Goal: Information Seeking & Learning: Learn about a topic

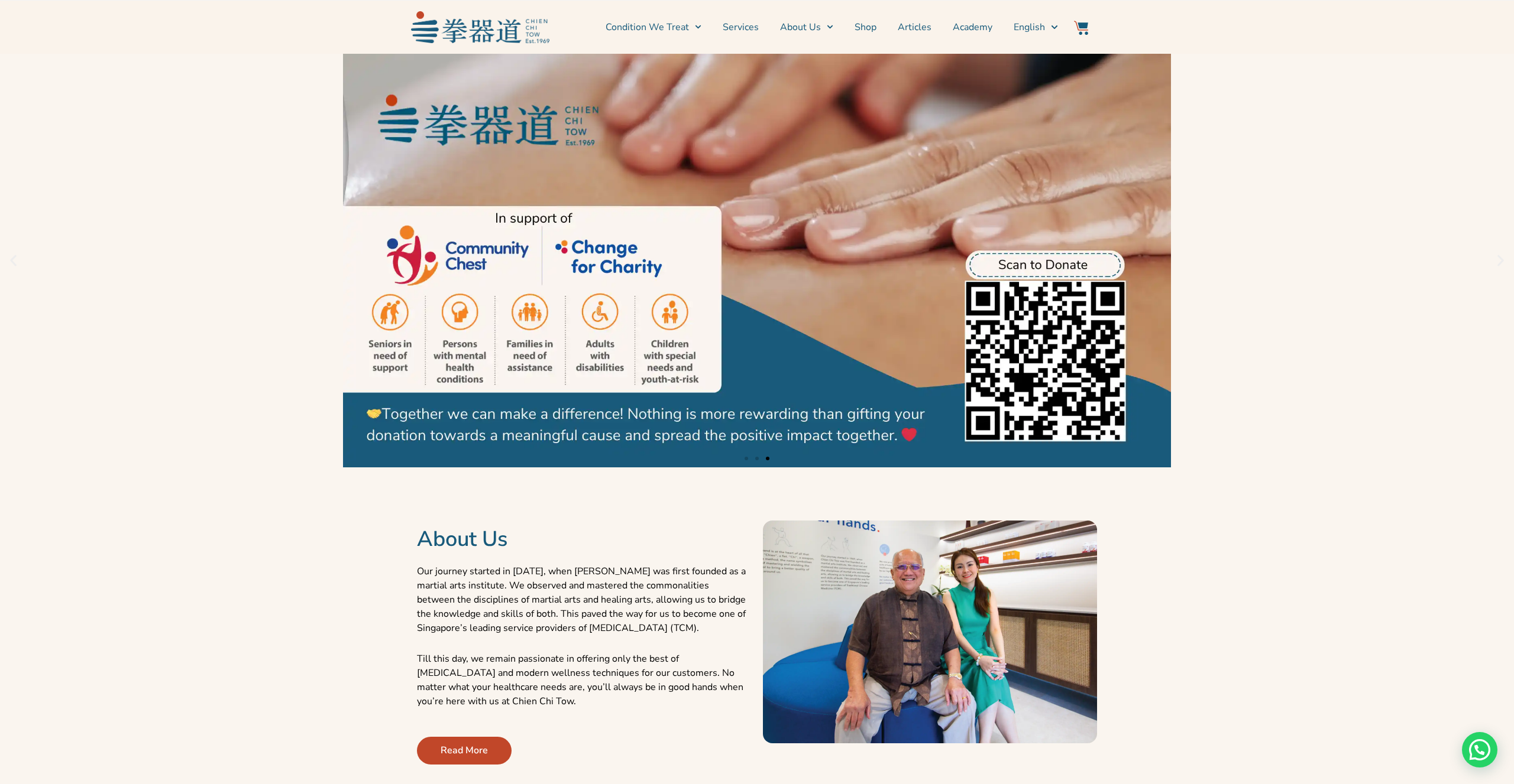
click at [9, 257] on icon "Previous slide" at bounding box center [14, 261] width 15 height 15
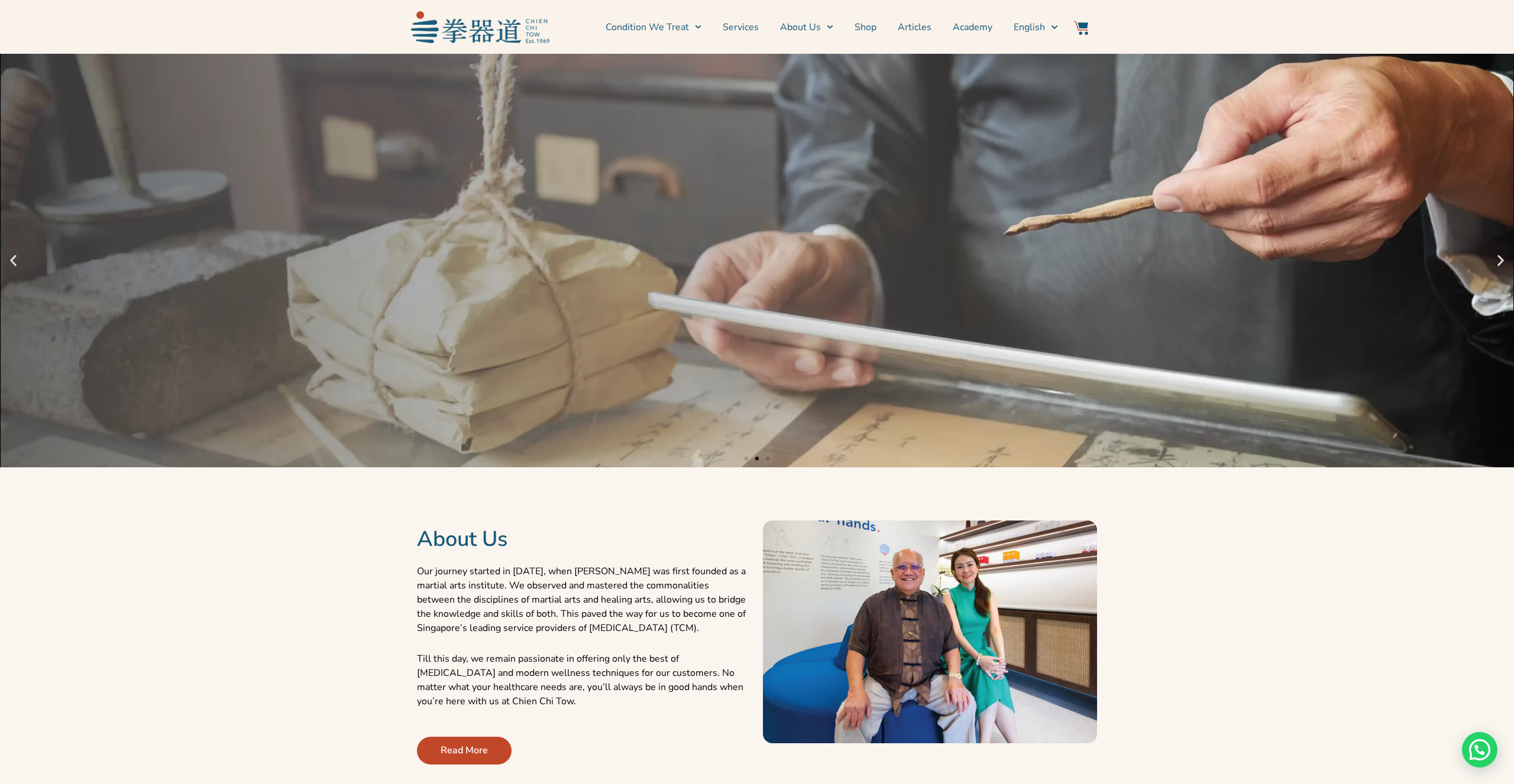
click at [10, 257] on icon "Previous slide" at bounding box center [14, 261] width 15 height 15
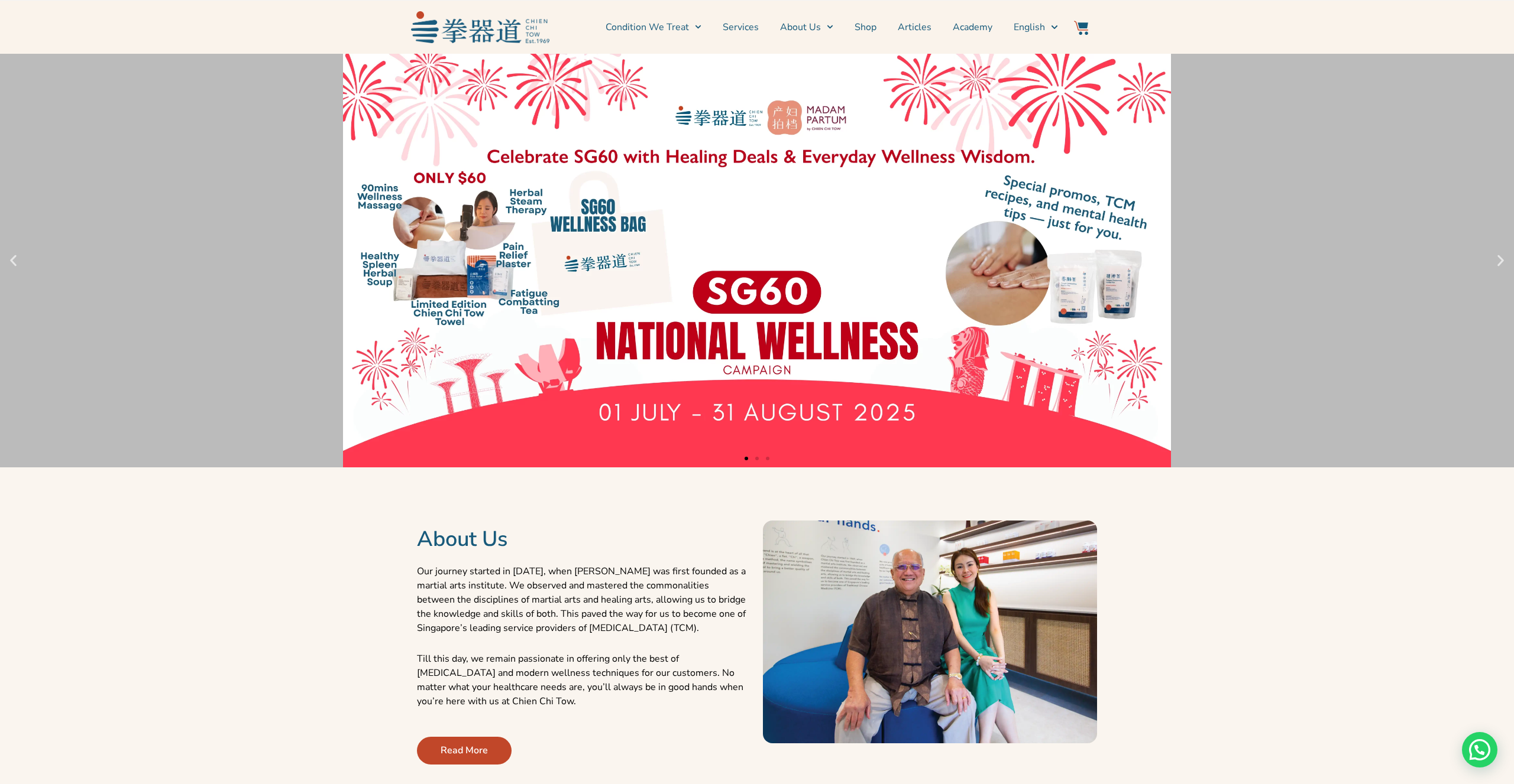
click at [1494, 260] on icon "Next slide" at bounding box center [1500, 261] width 15 height 15
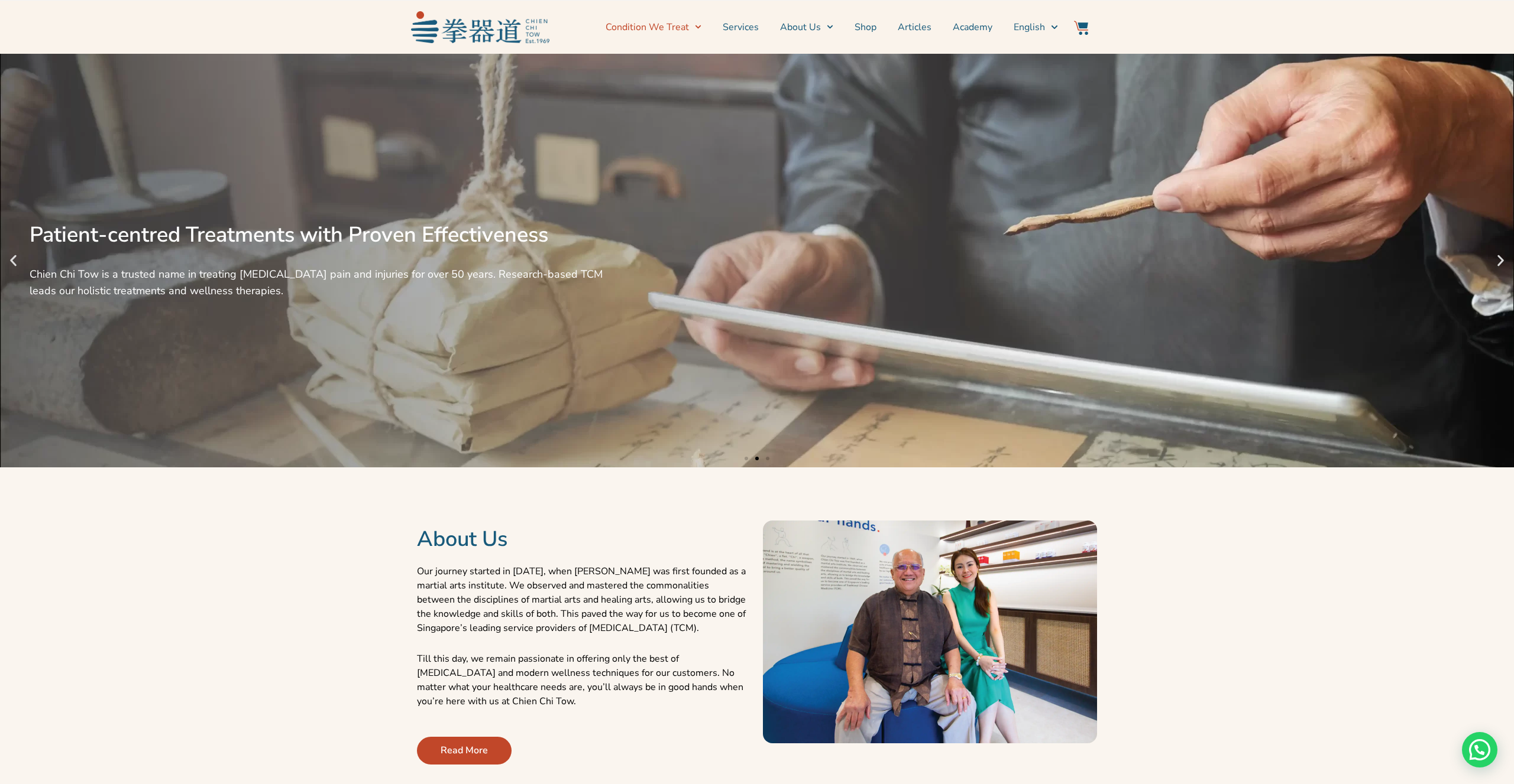
click at [676, 30] on link "Condition We Treat" at bounding box center [653, 27] width 96 height 30
click at [677, 33] on link "Condition We Treat" at bounding box center [653, 27] width 96 height 30
click at [682, 73] on link "Common Conditions" at bounding box center [663, 67] width 115 height 26
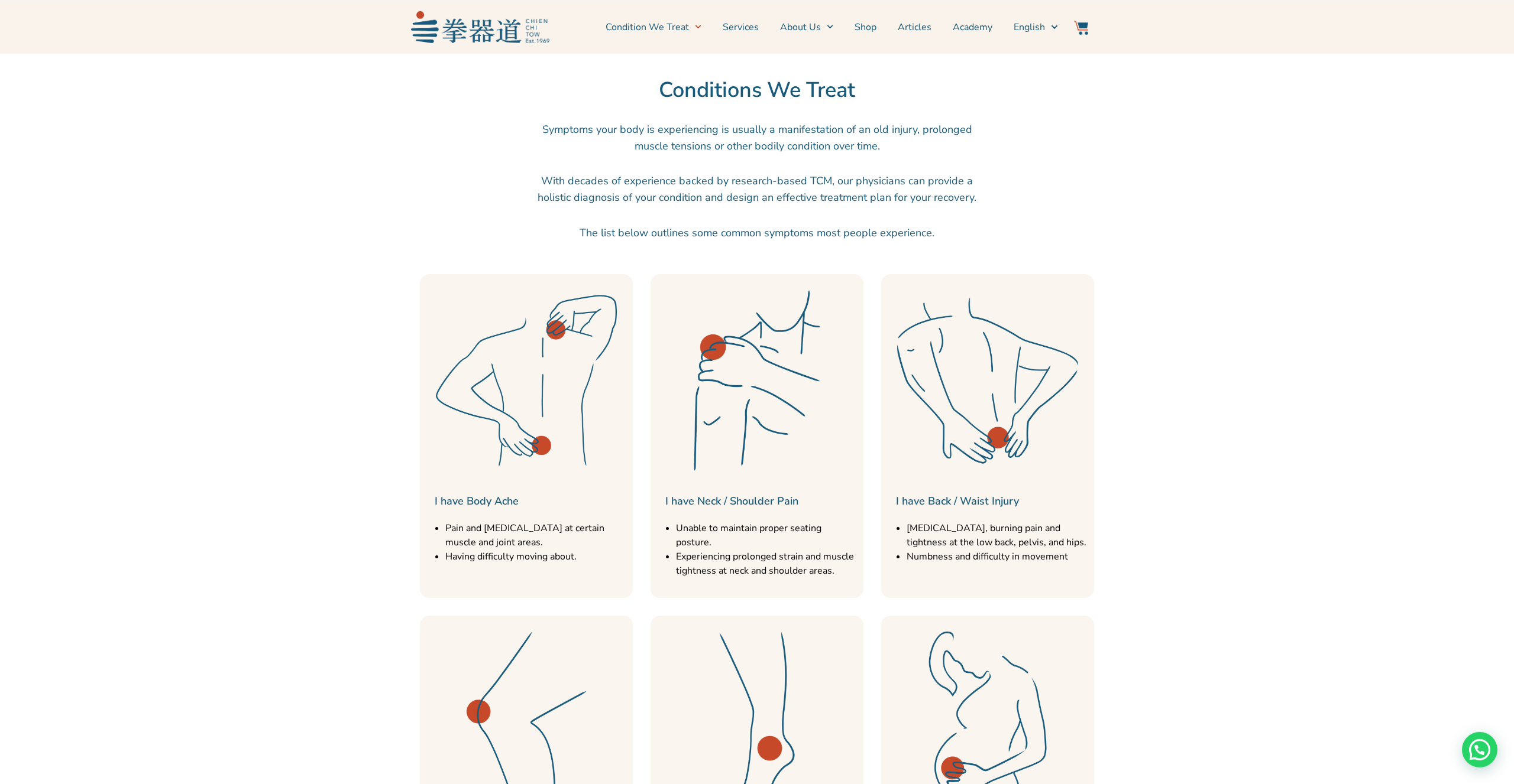
scroll to position [369, 0]
drag, startPoint x: 502, startPoint y: 555, endPoint x: 586, endPoint y: 538, distance: 85.7
click at [573, 552] on li "Having difficulty moving about." at bounding box center [536, 554] width 181 height 14
click at [597, 520] on div "I have Body Ache Pain and stiffness at certain muscle and joint areas. Having d…" at bounding box center [526, 434] width 213 height 324
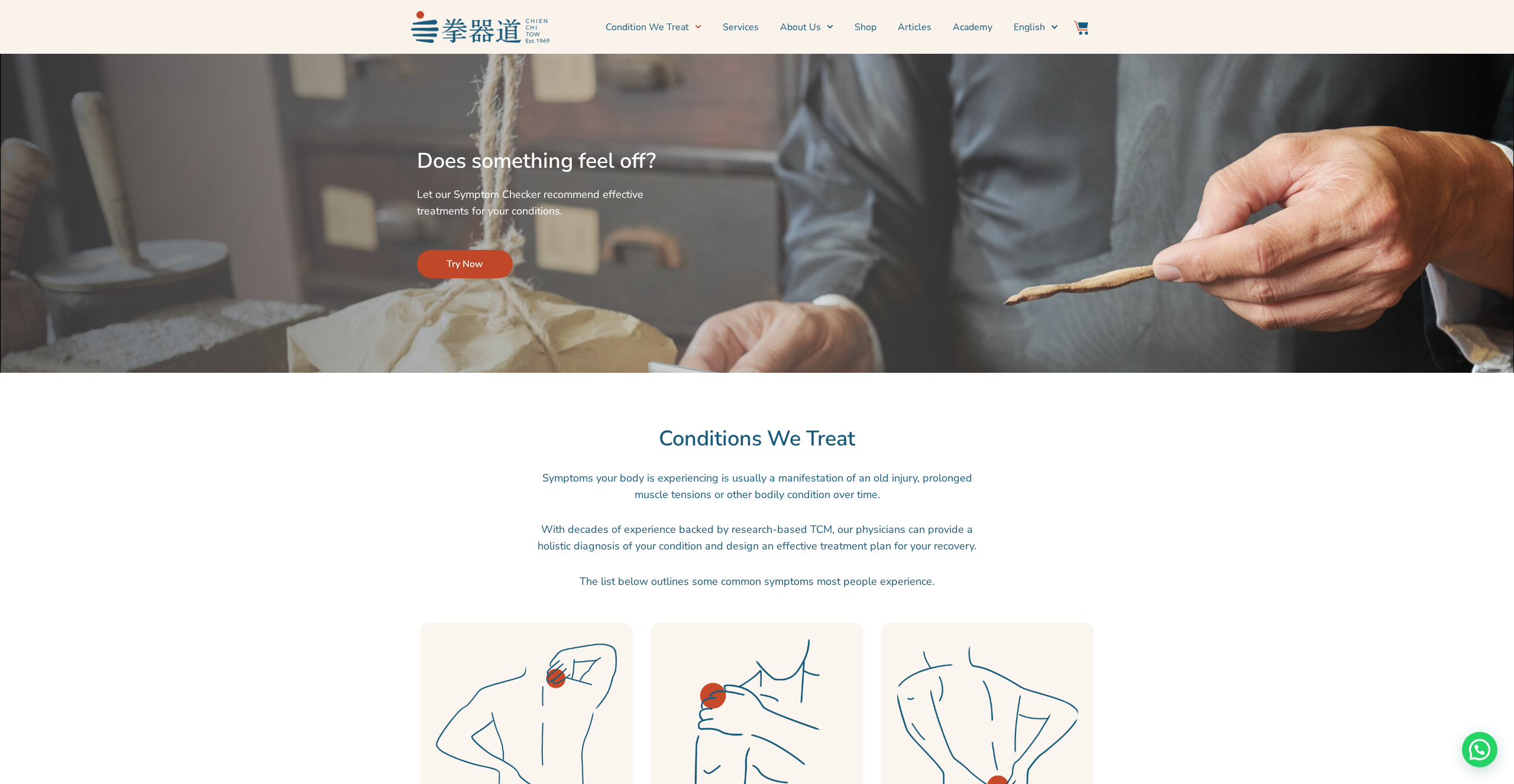
scroll to position [0, 0]
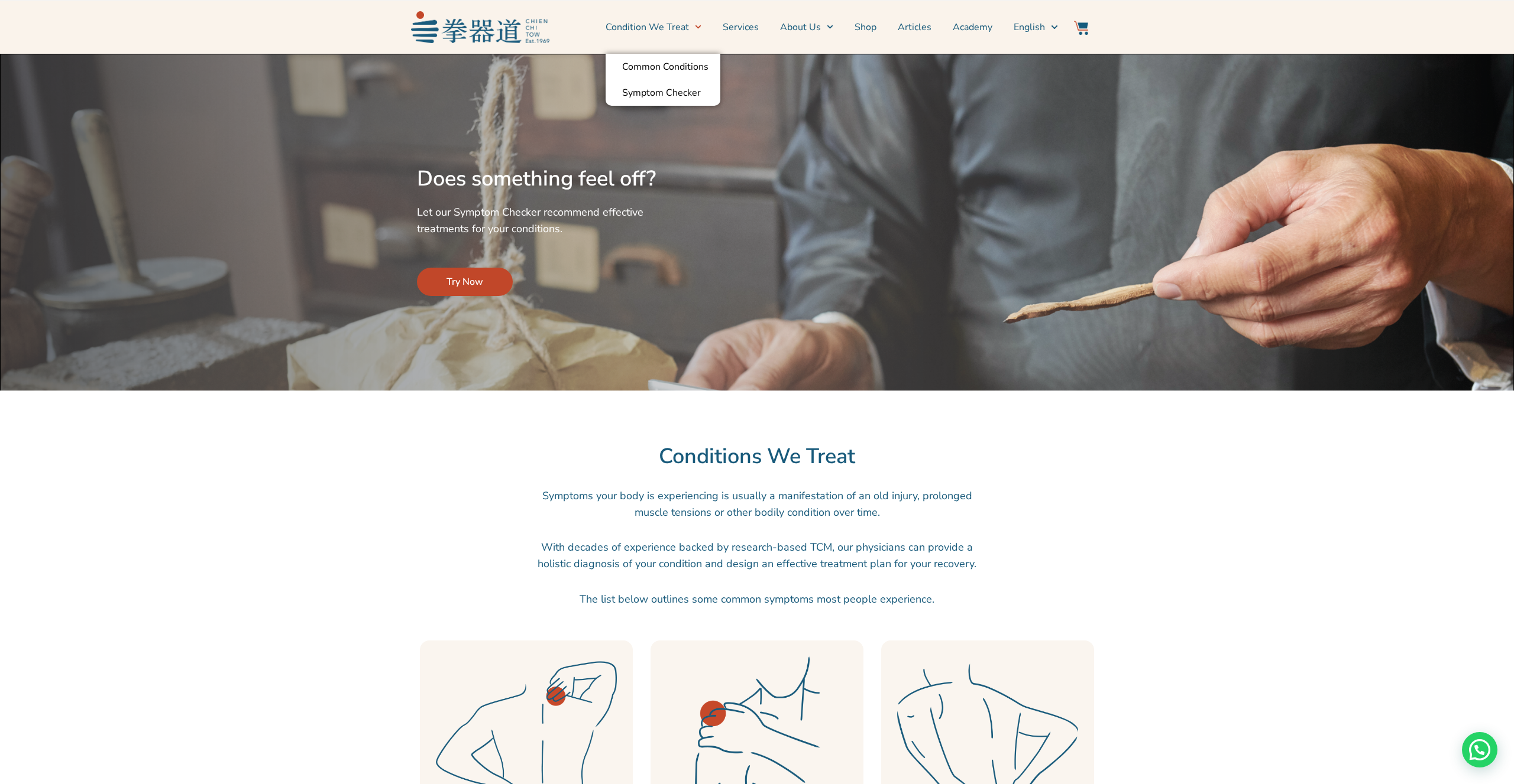
click at [671, 28] on link "Condition We Treat" at bounding box center [653, 27] width 96 height 30
click at [660, 99] on link "Symptom Checker" at bounding box center [663, 93] width 115 height 26
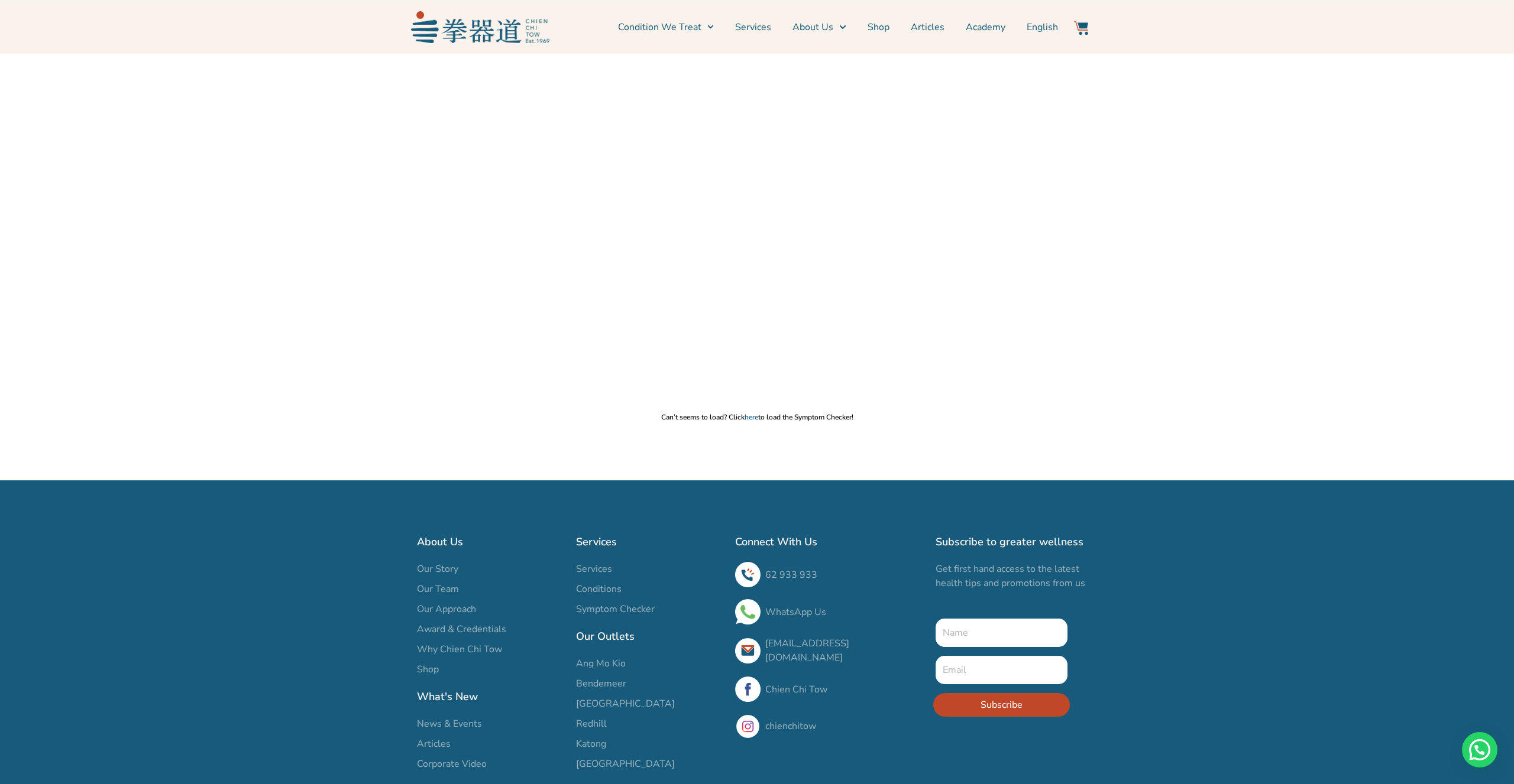
click at [754, 421] on p "Can’t seems to load? Click here to load the Symptom Checker!" at bounding box center [757, 417] width 1502 height 9
click at [754, 415] on link "here" at bounding box center [751, 417] width 14 height 9
click at [767, 29] on link "Services" at bounding box center [753, 27] width 36 height 30
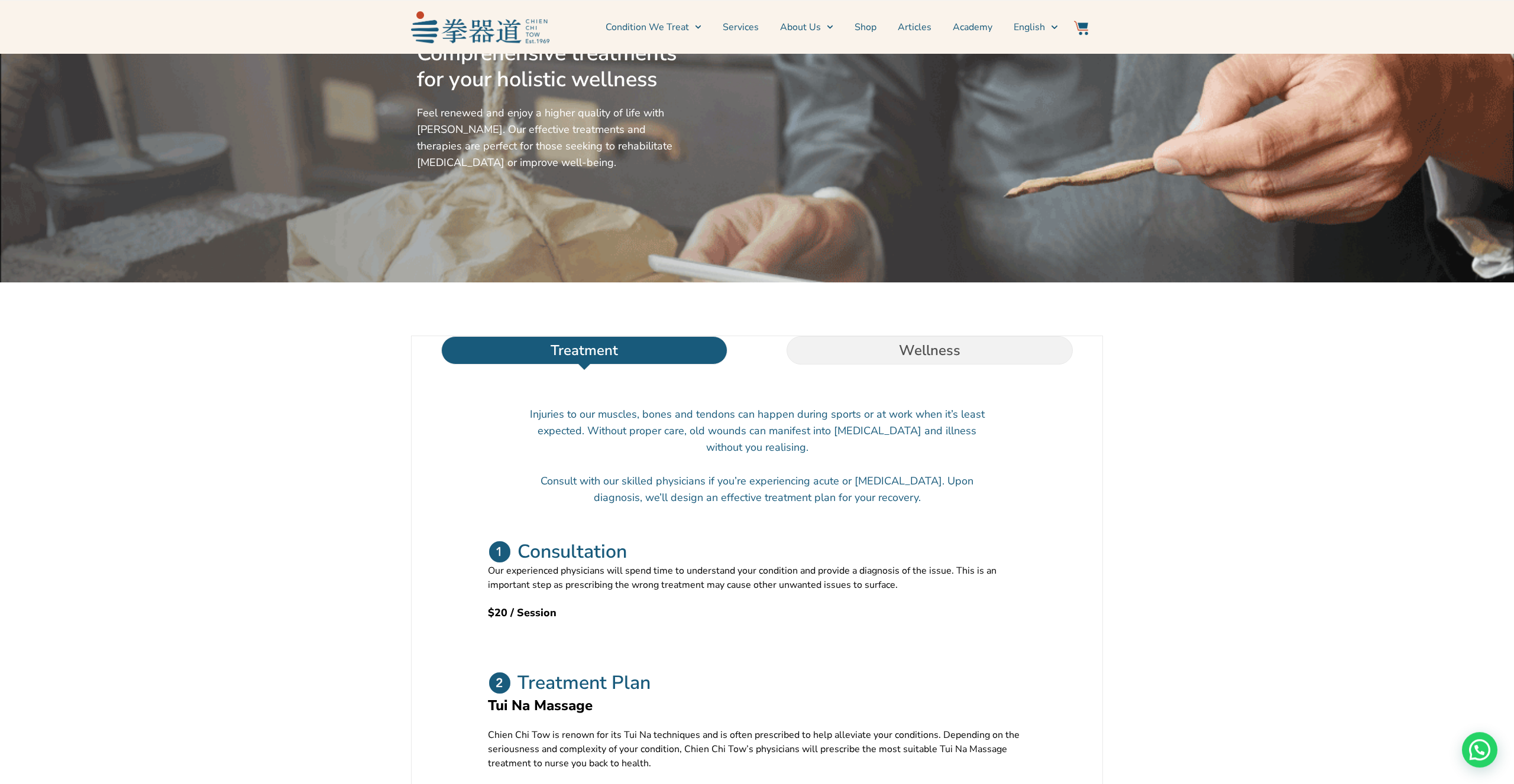
scroll to position [123, 0]
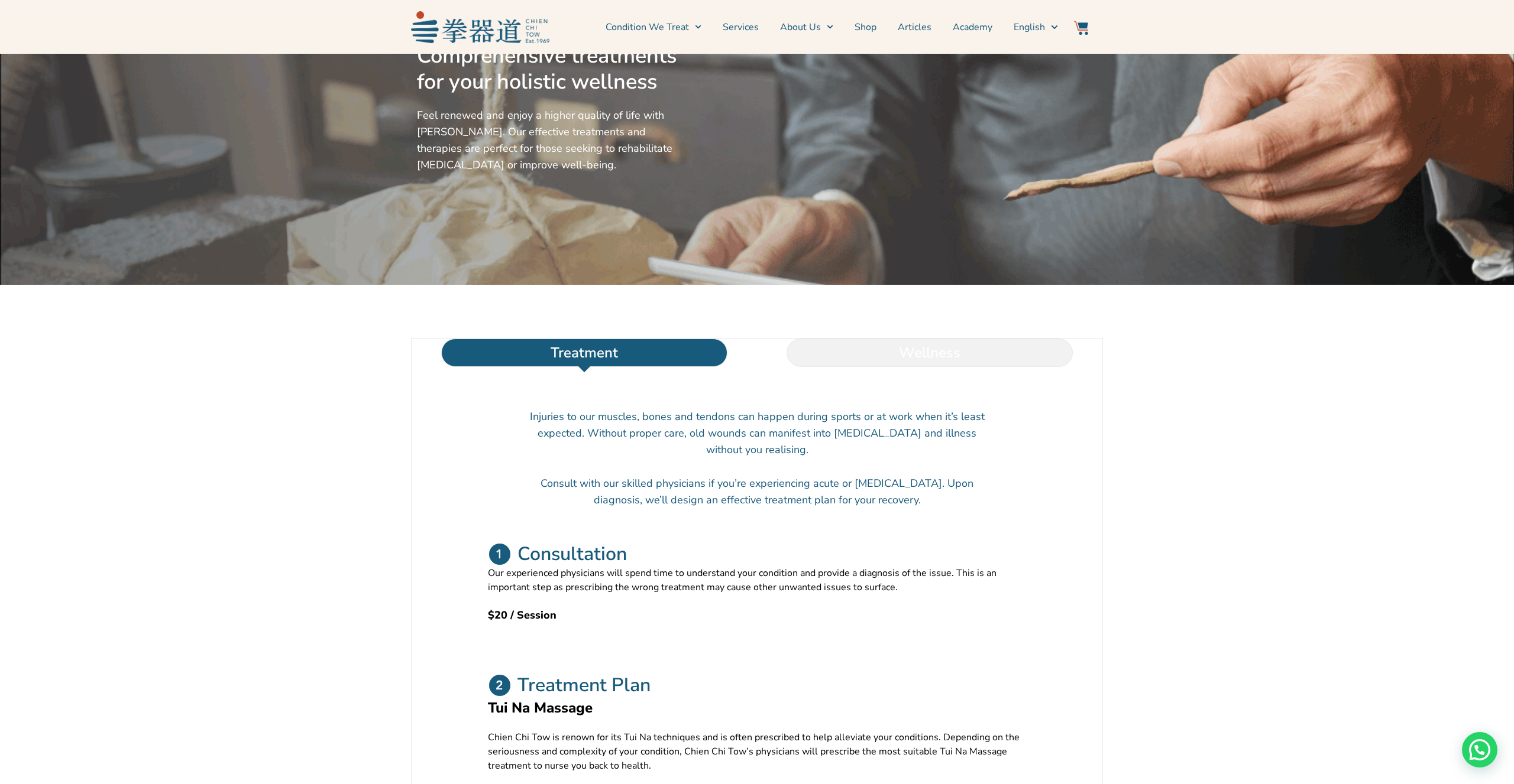
click at [897, 367] on li "Wellness" at bounding box center [930, 353] width 346 height 28
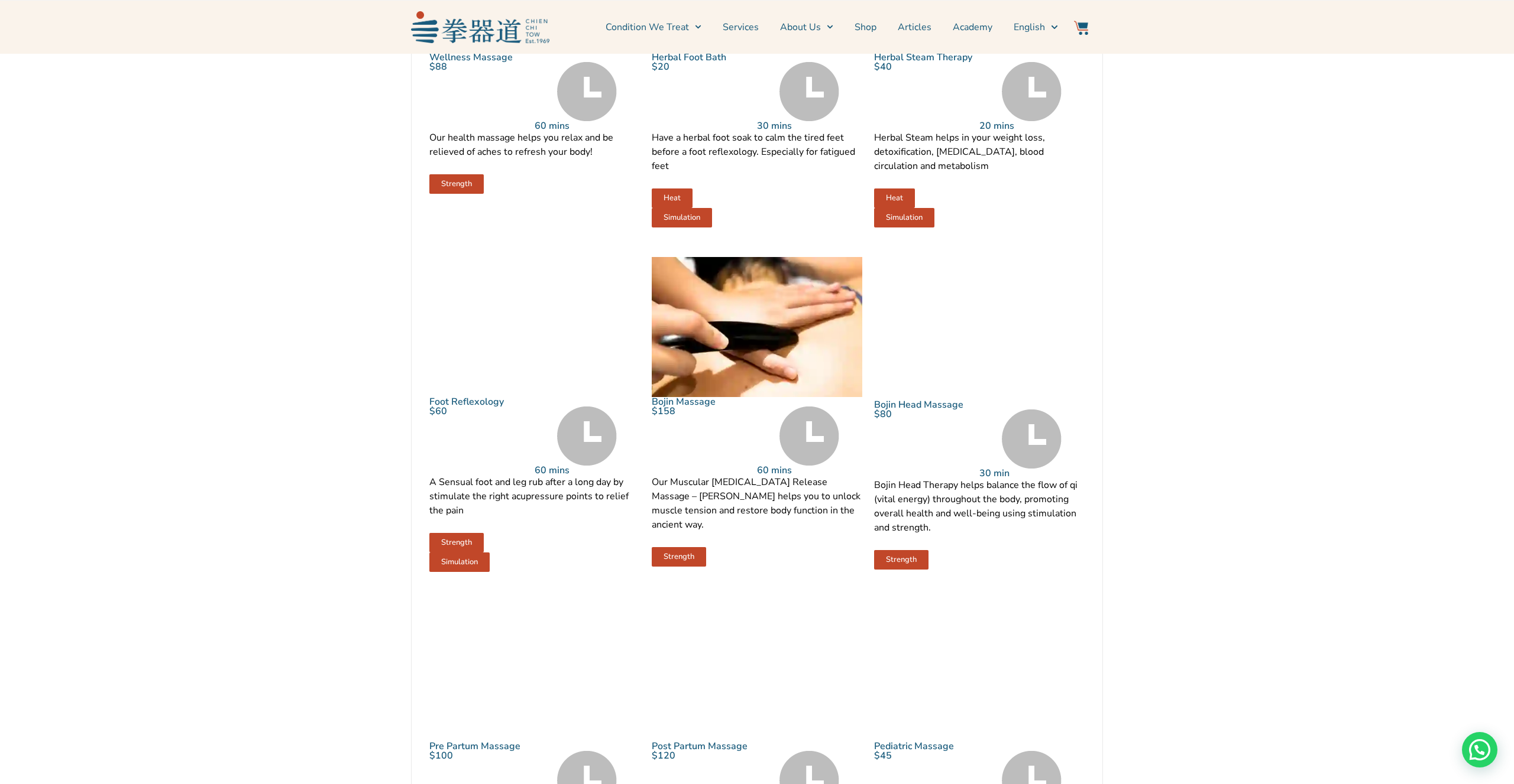
scroll to position [369, 0]
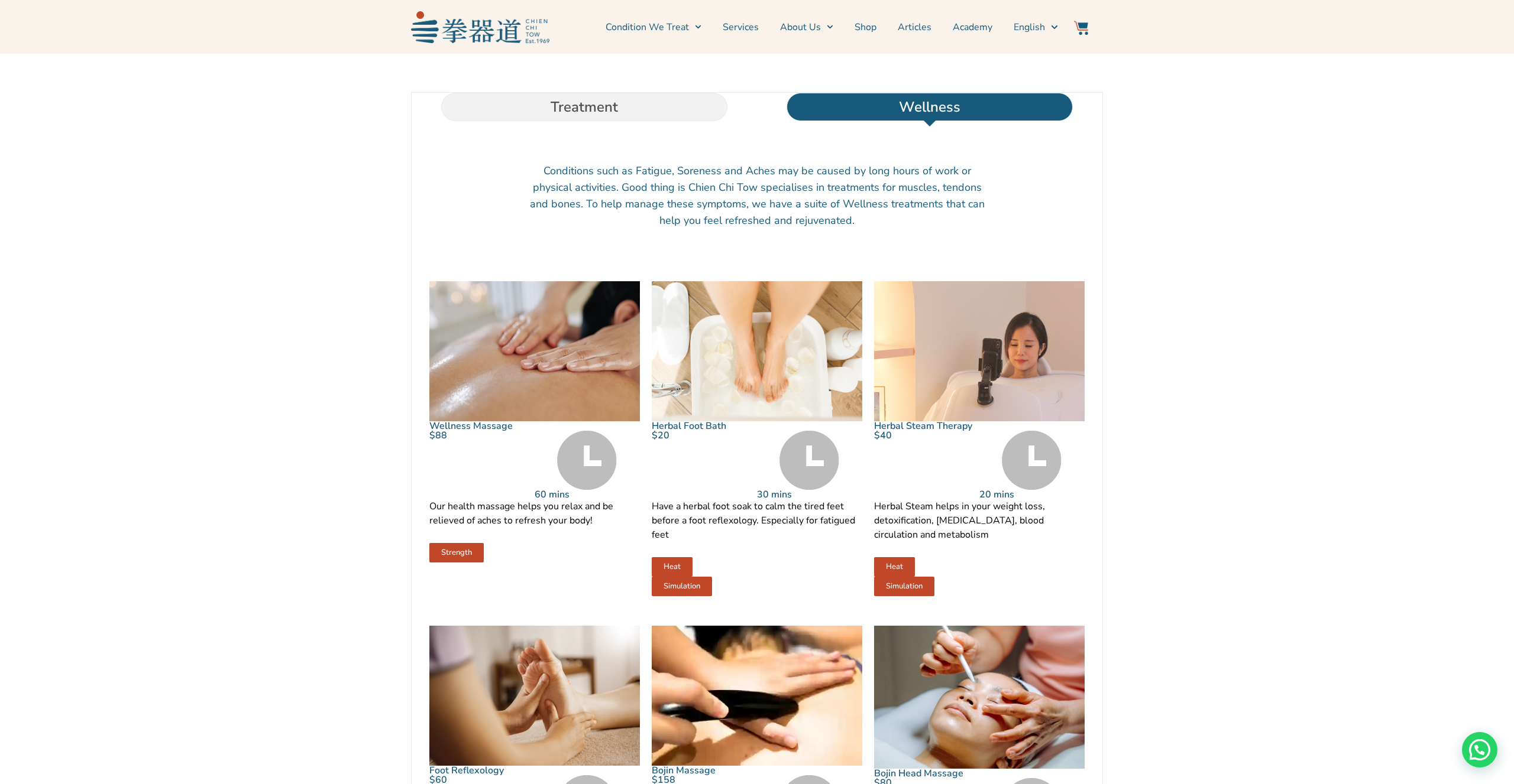
click at [480, 432] on link "Wellness Massage" at bounding box center [471, 426] width 83 height 13
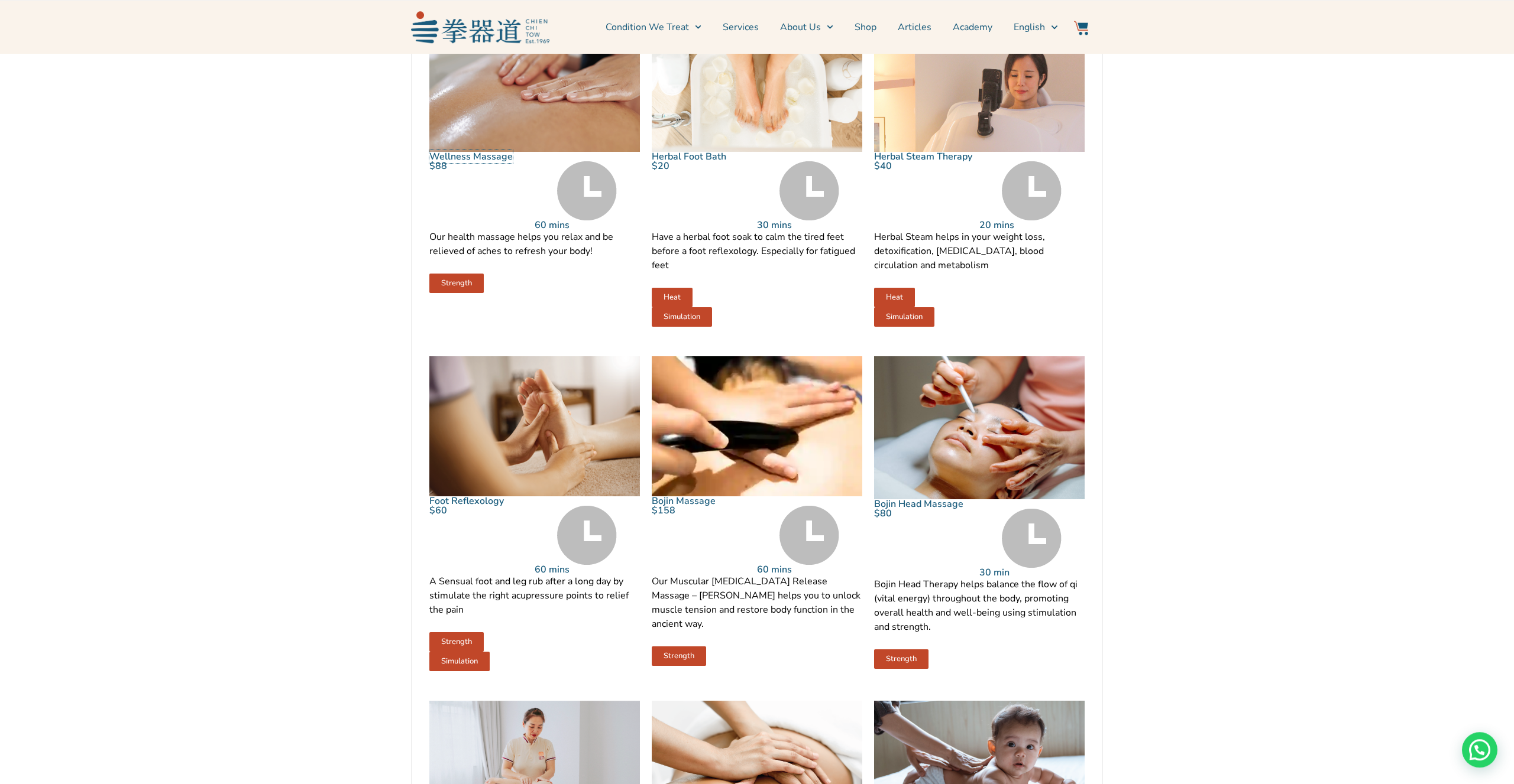
scroll to position [676, 0]
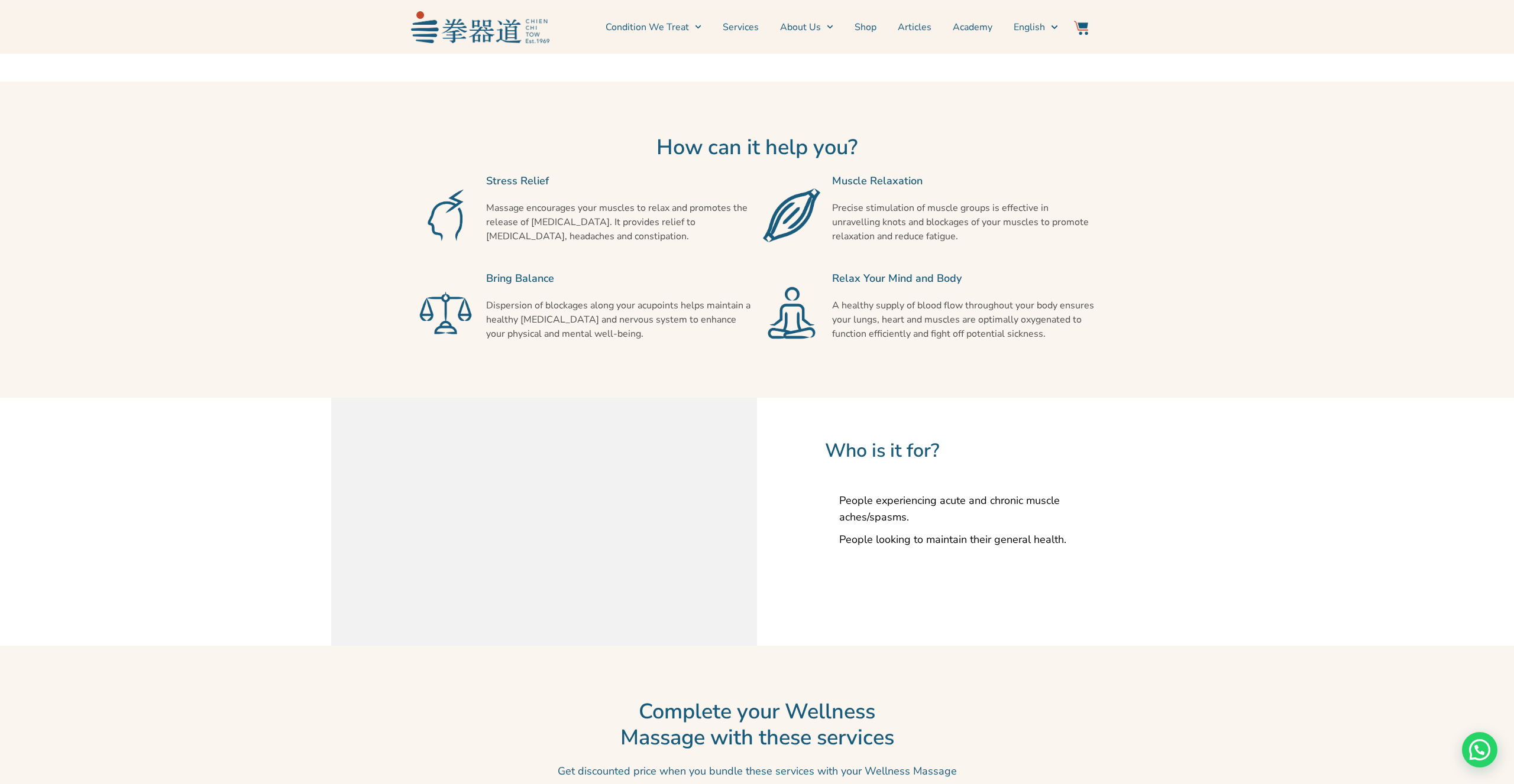
scroll to position [799, 0]
